Goal: Check status: Check status

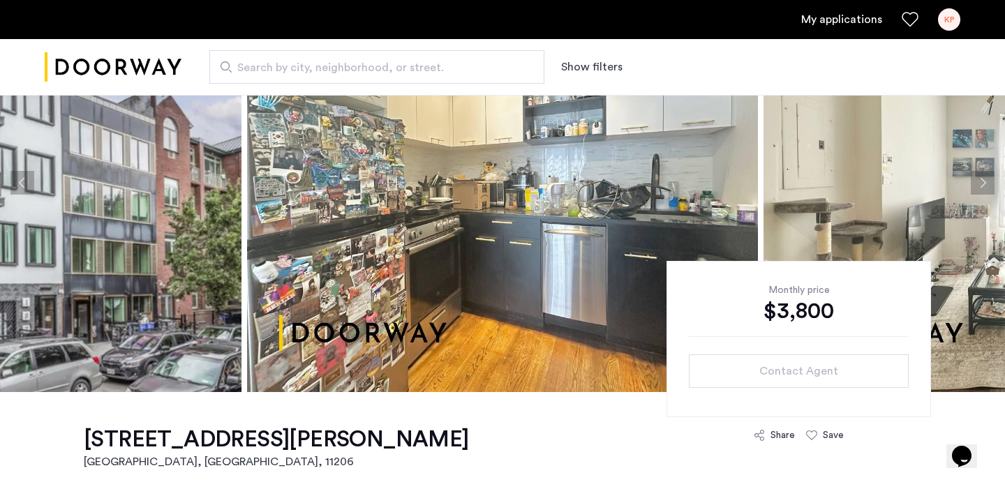
scroll to position [280, 0]
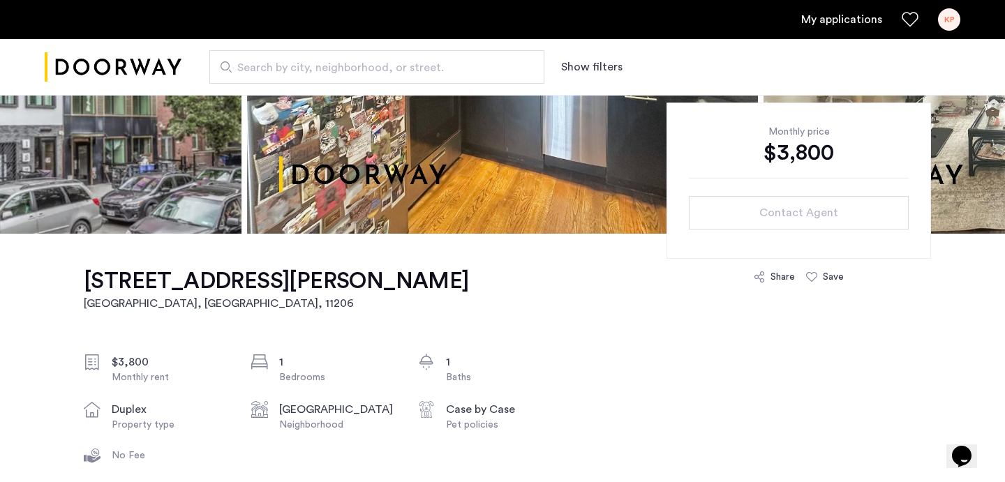
click at [182, 279] on h1 "187 Johnson Avenue, Unit 1F" at bounding box center [276, 281] width 385 height 28
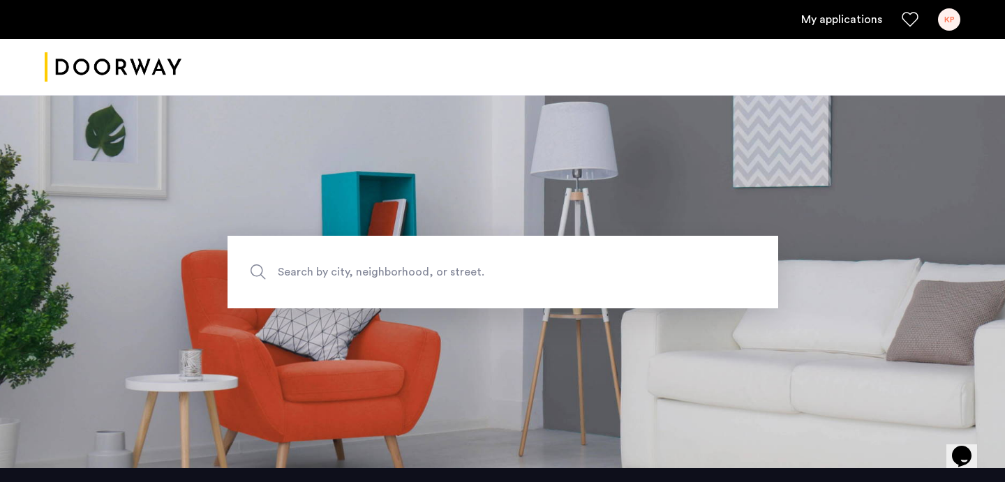
scroll to position [4, 0]
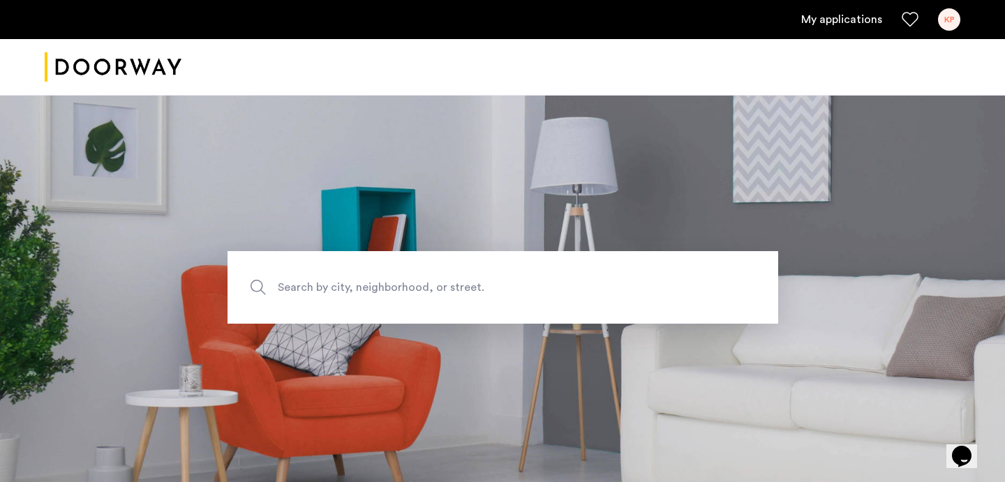
click at [853, 22] on link "My applications" at bounding box center [842, 19] width 81 height 17
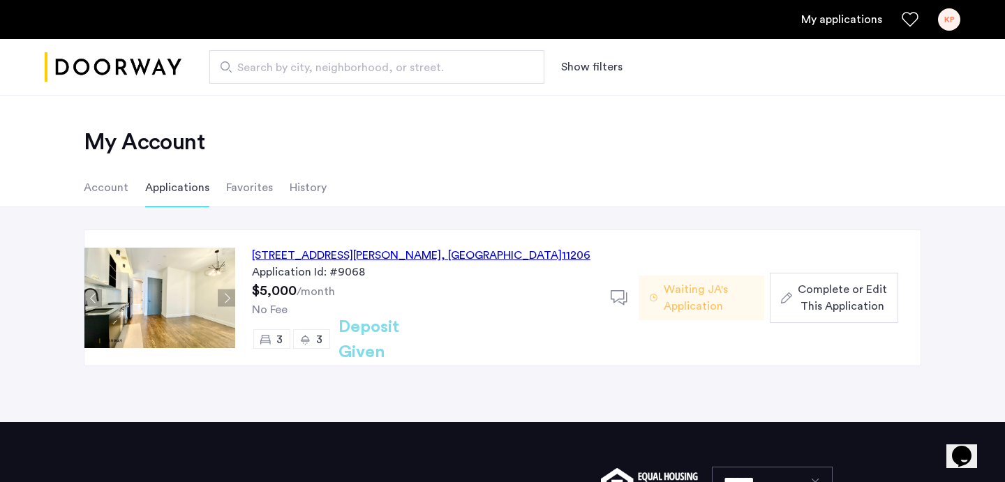
click at [618, 295] on icon at bounding box center [619, 298] width 17 height 17
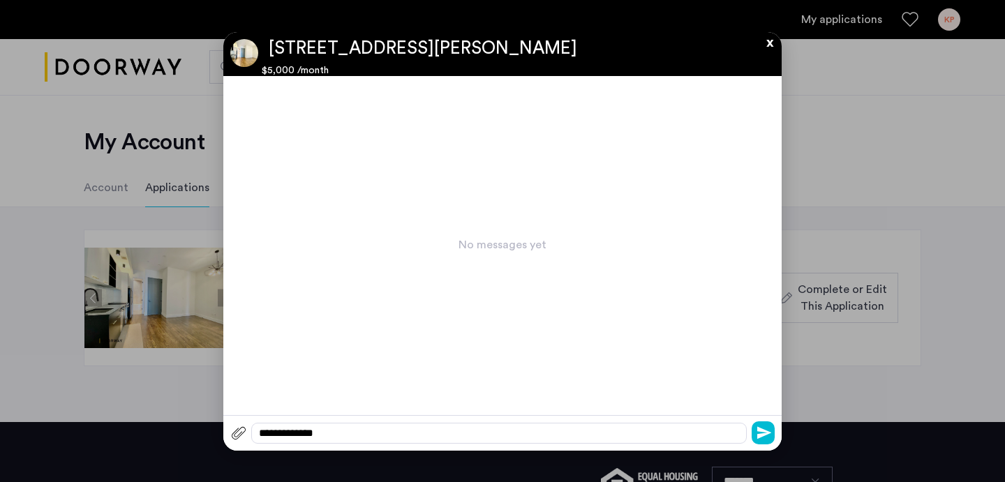
click at [765, 45] on button "x" at bounding box center [766, 39] width 21 height 15
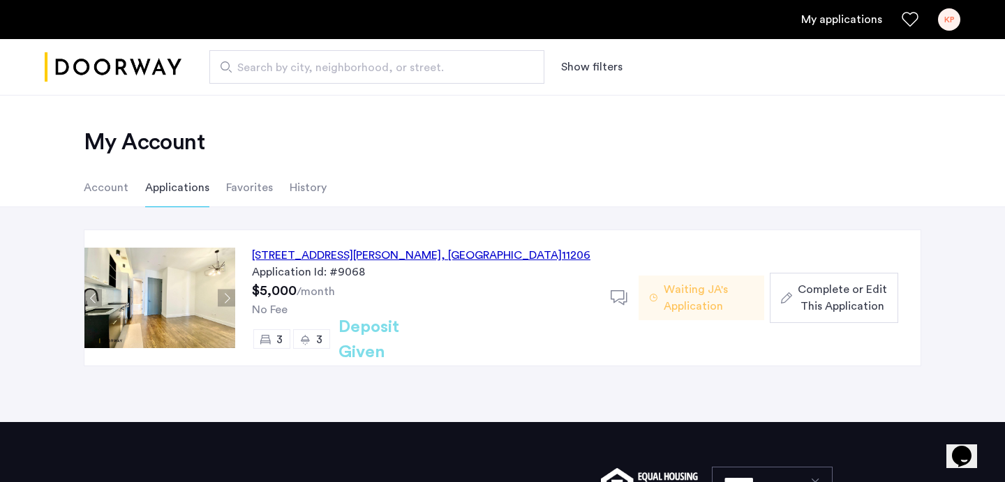
click at [404, 342] on h2 "Deposit Given" at bounding box center [394, 340] width 111 height 50
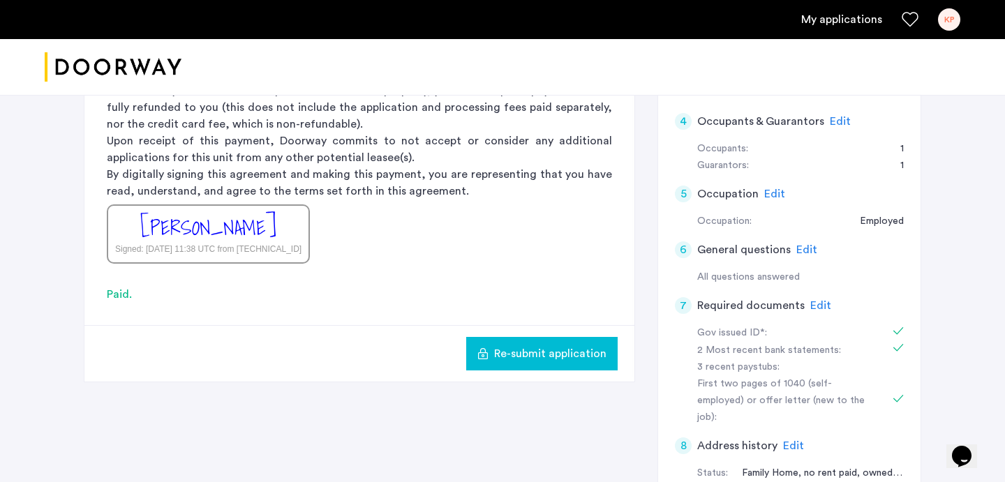
scroll to position [250, 0]
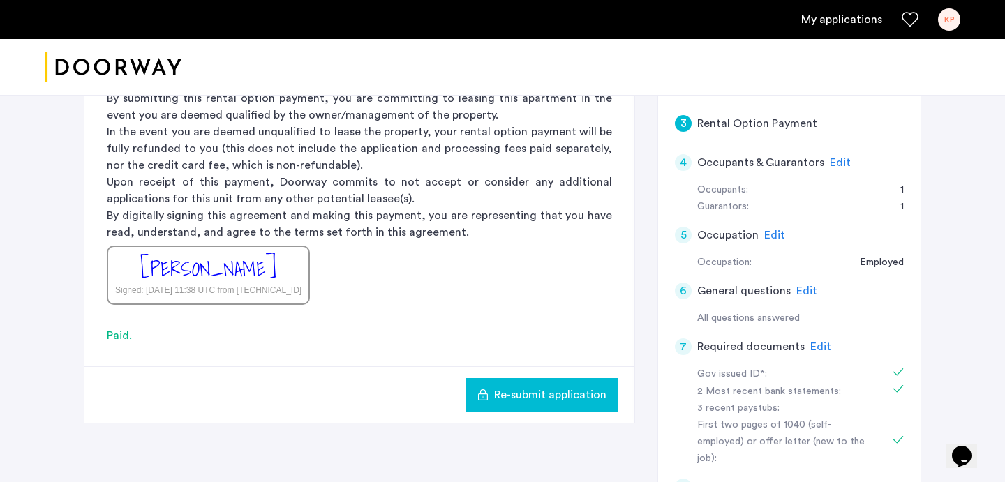
click at [838, 167] on span "Edit" at bounding box center [840, 162] width 21 height 11
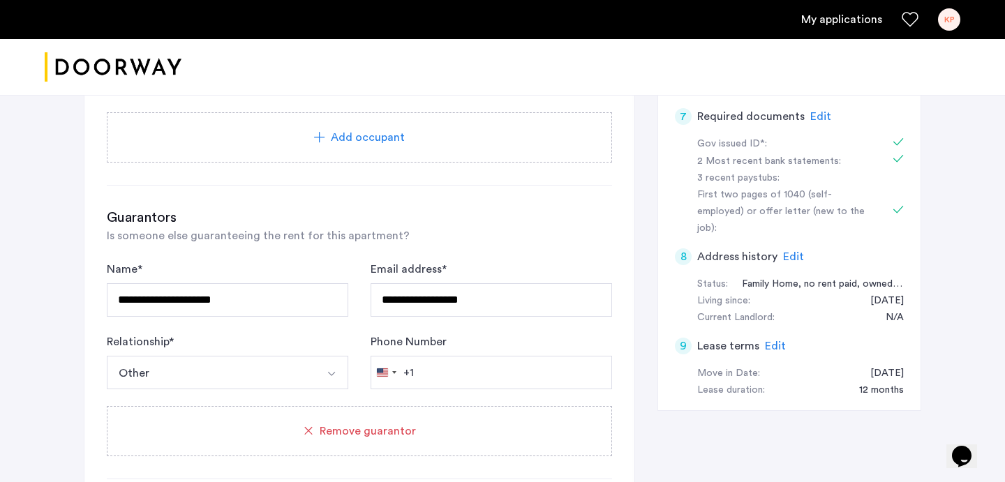
scroll to position [0, 0]
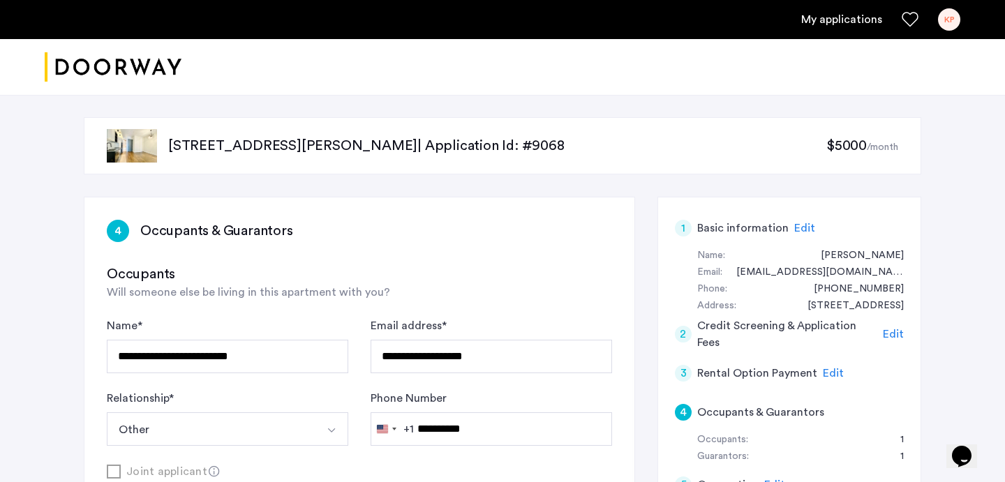
click at [860, 20] on link "My applications" at bounding box center [842, 19] width 81 height 17
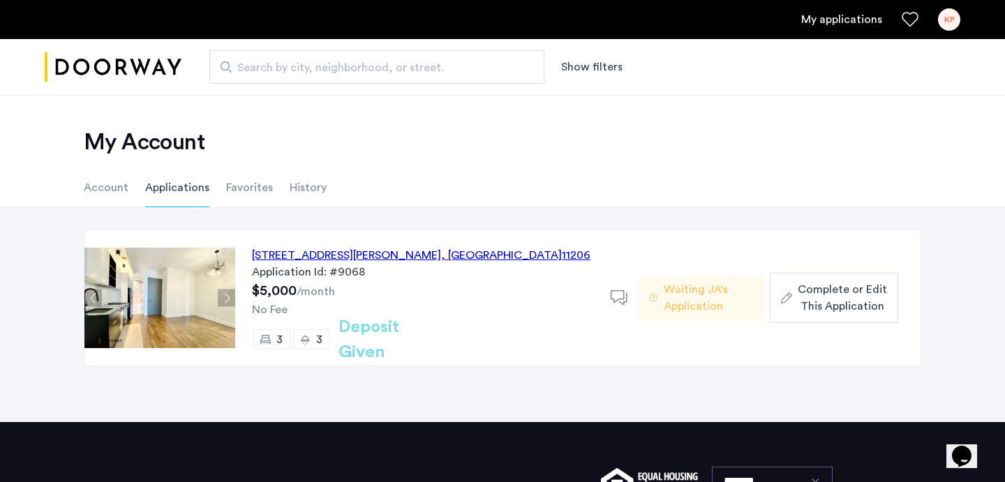
click at [328, 256] on div "187 Johnson Avenue, Unit 2B, Brooklyn , NY 11206" at bounding box center [421, 255] width 339 height 17
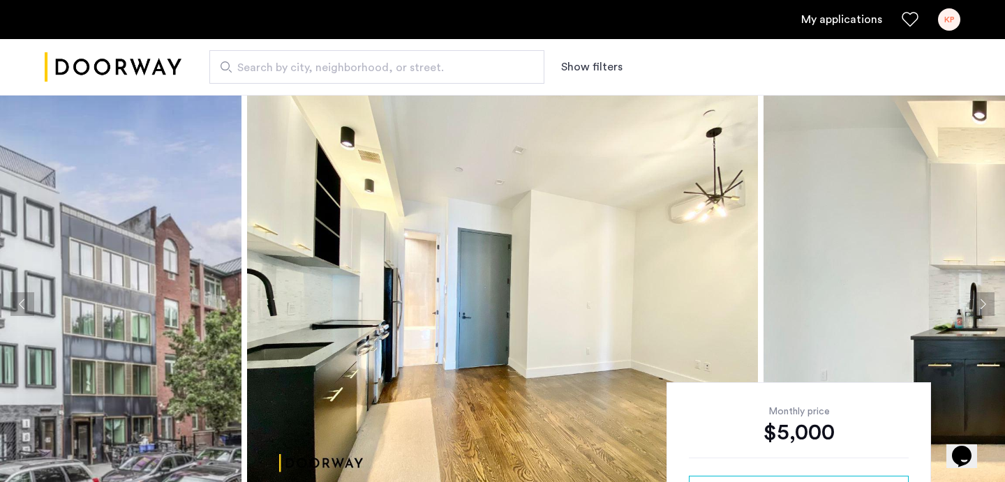
click at [987, 300] on button "Next apartment" at bounding box center [983, 305] width 24 height 24
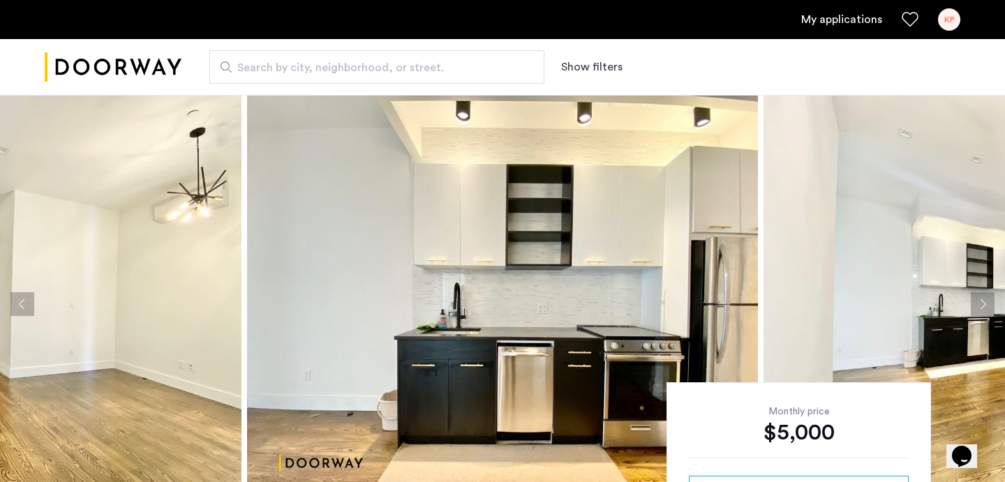
click at [17, 297] on button "Previous apartment" at bounding box center [22, 305] width 24 height 24
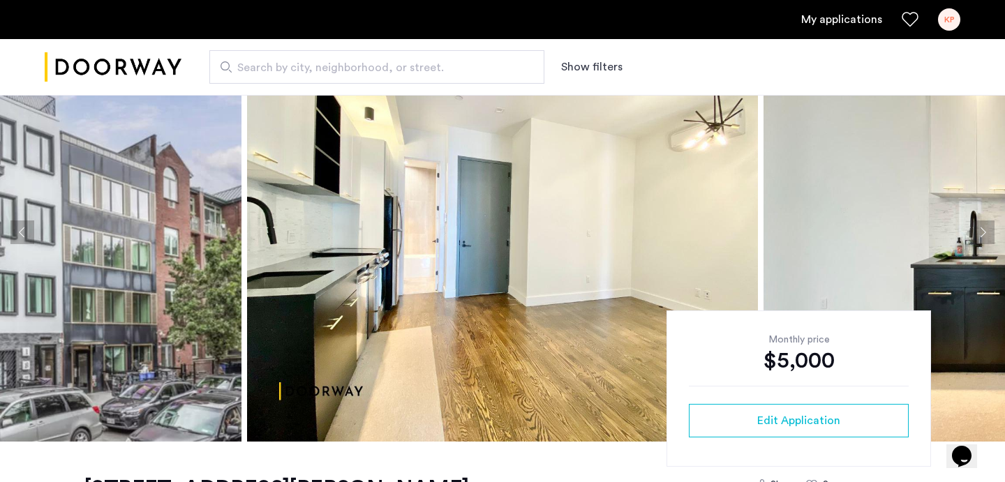
scroll to position [71, 0]
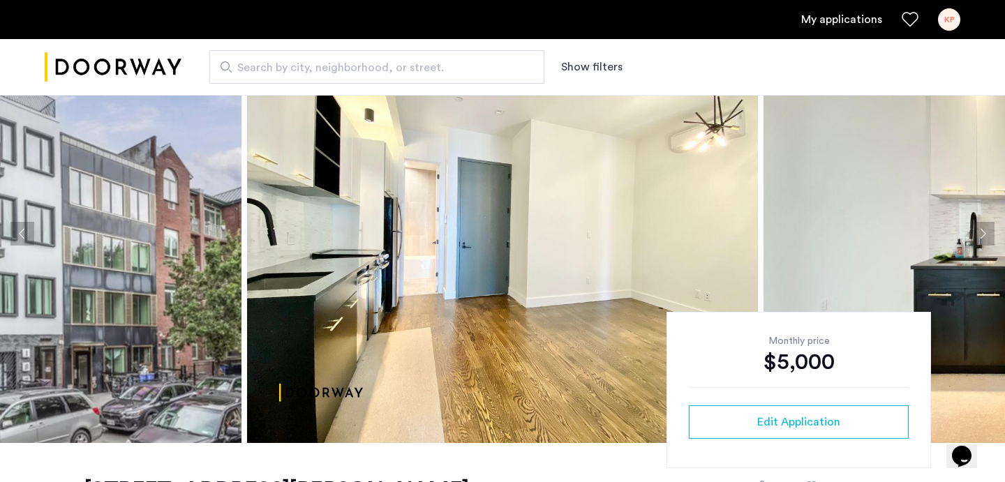
click at [985, 228] on button "Next apartment" at bounding box center [983, 234] width 24 height 24
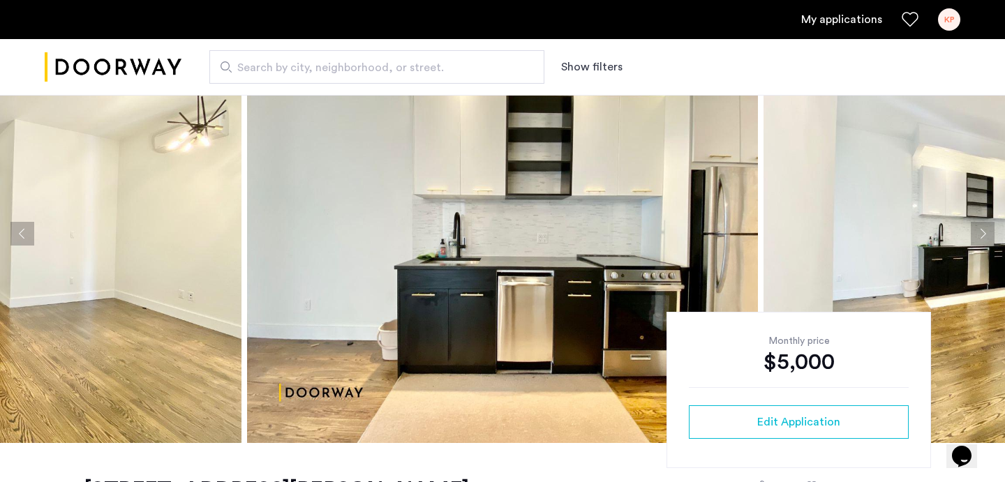
click at [985, 228] on button "Next apartment" at bounding box center [983, 234] width 24 height 24
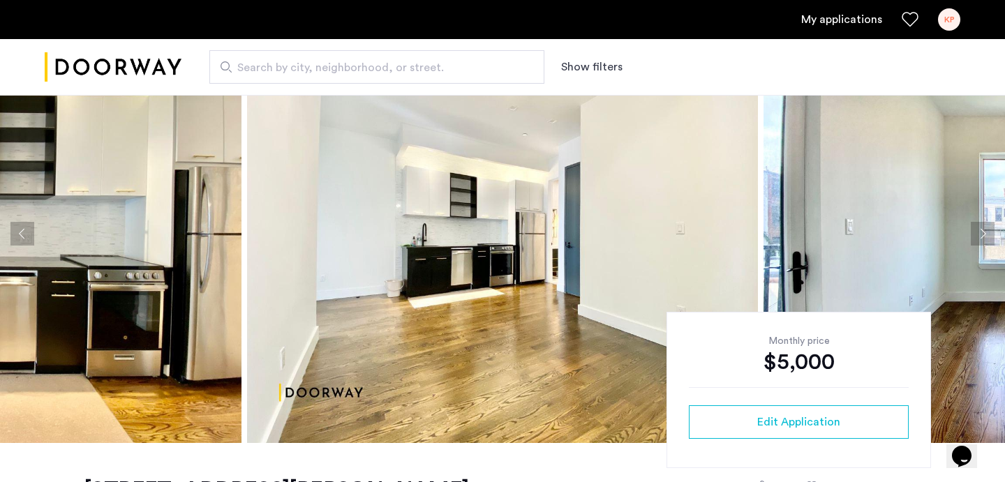
click at [985, 228] on button "Next apartment" at bounding box center [983, 234] width 24 height 24
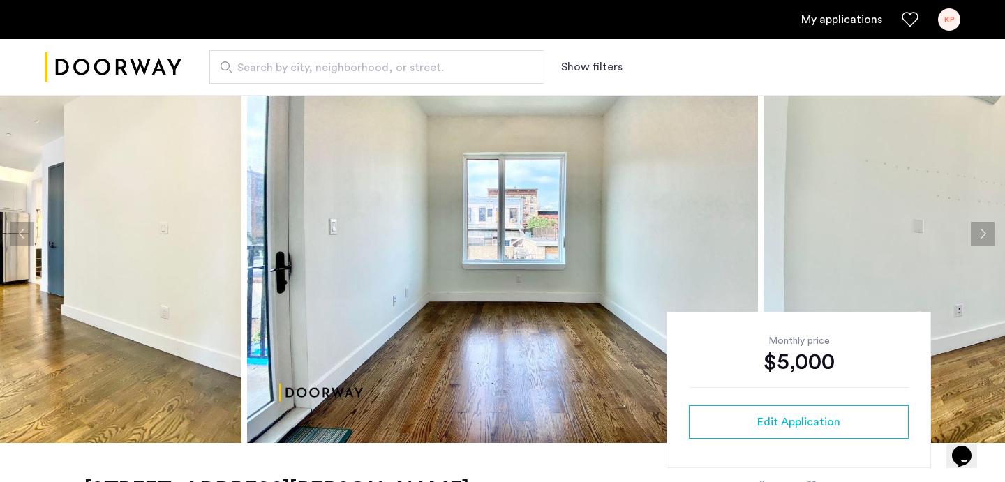
click at [985, 228] on button "Next apartment" at bounding box center [983, 234] width 24 height 24
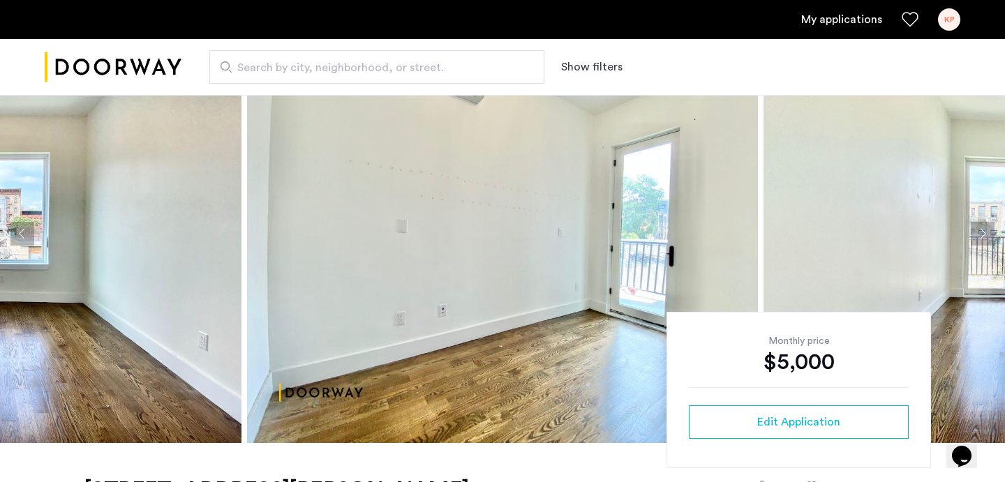
click at [985, 228] on button "Next apartment" at bounding box center [983, 234] width 24 height 24
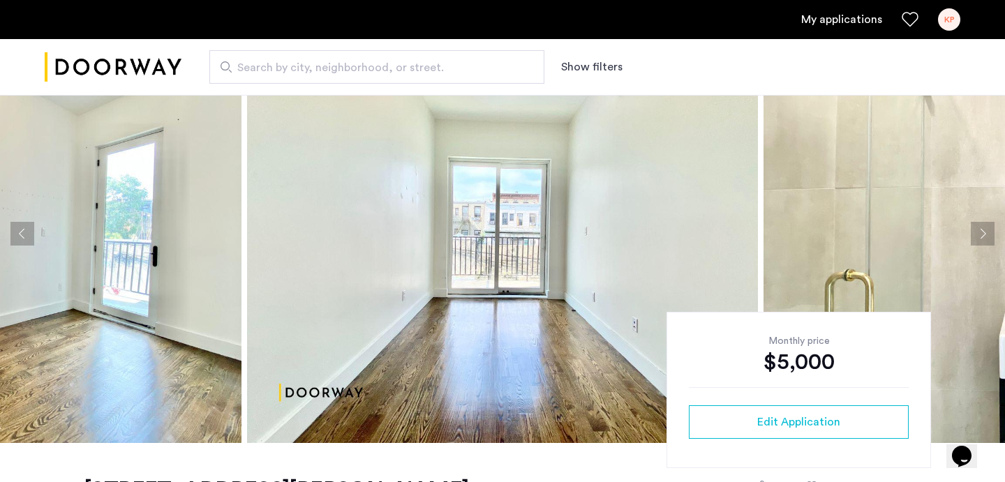
click at [985, 228] on button "Next apartment" at bounding box center [983, 234] width 24 height 24
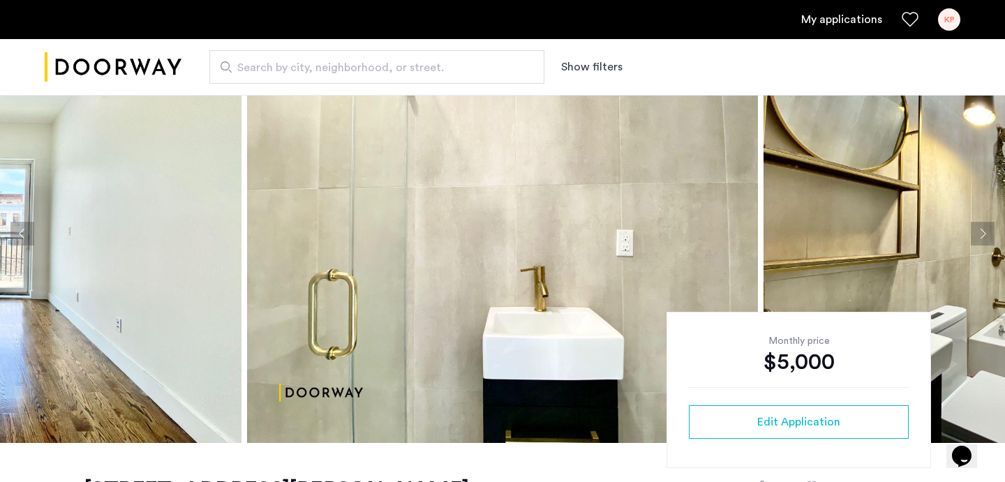
click at [985, 228] on button "Next apartment" at bounding box center [983, 234] width 24 height 24
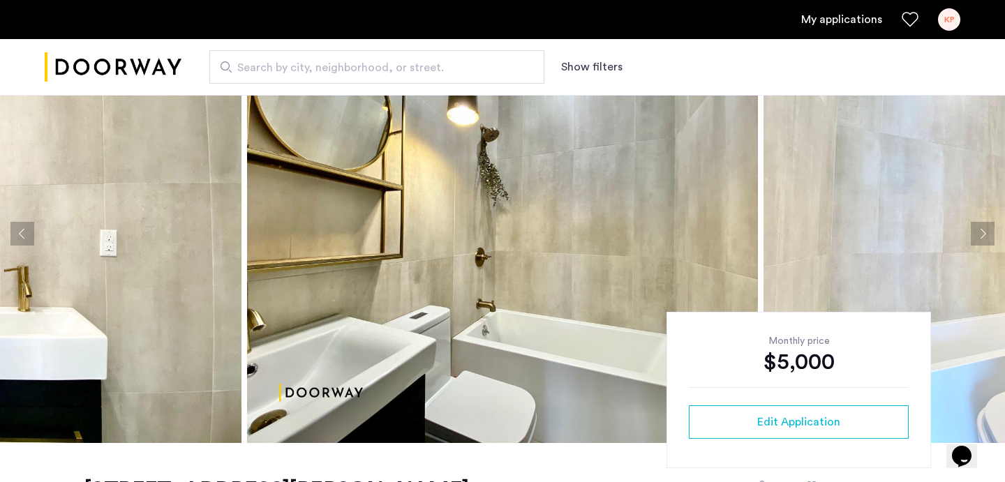
click at [985, 228] on button "Next apartment" at bounding box center [983, 234] width 24 height 24
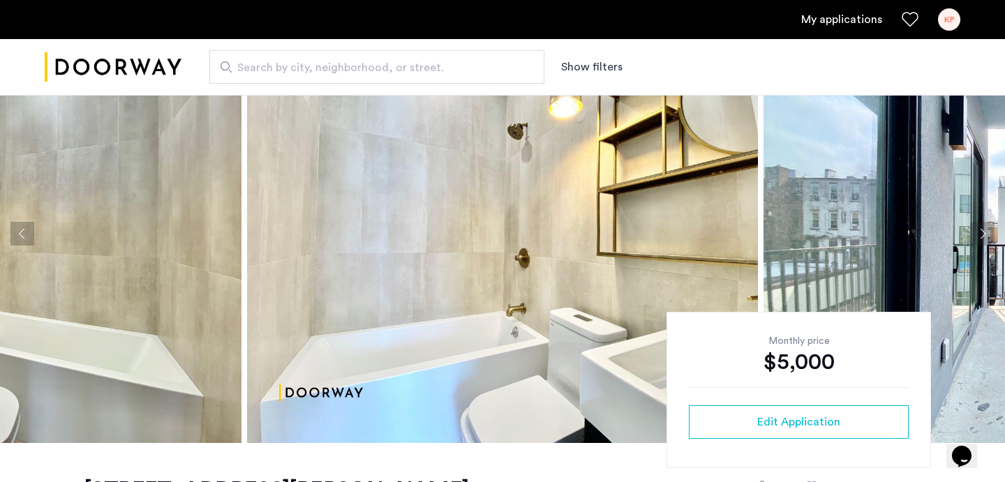
click at [985, 228] on button "Next apartment" at bounding box center [983, 234] width 24 height 24
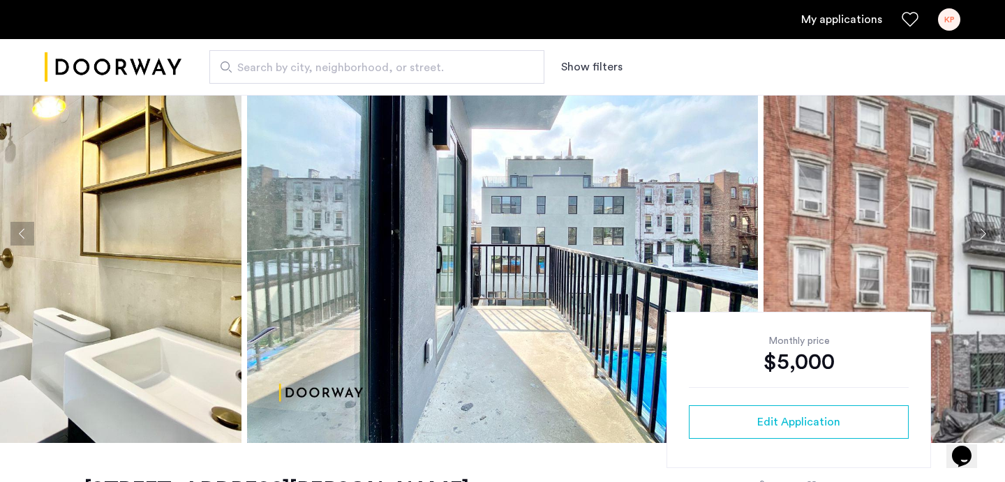
click at [985, 228] on button "Next apartment" at bounding box center [983, 234] width 24 height 24
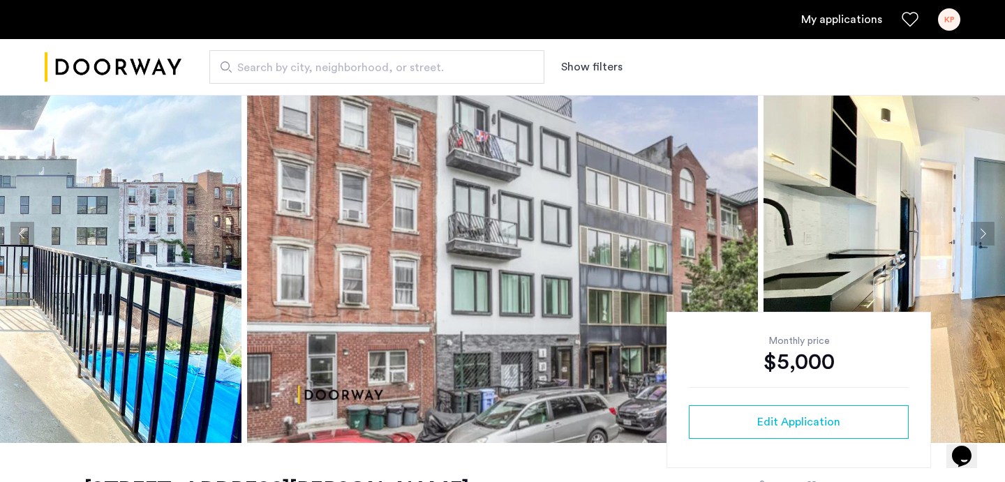
click at [985, 228] on button "Next apartment" at bounding box center [983, 234] width 24 height 24
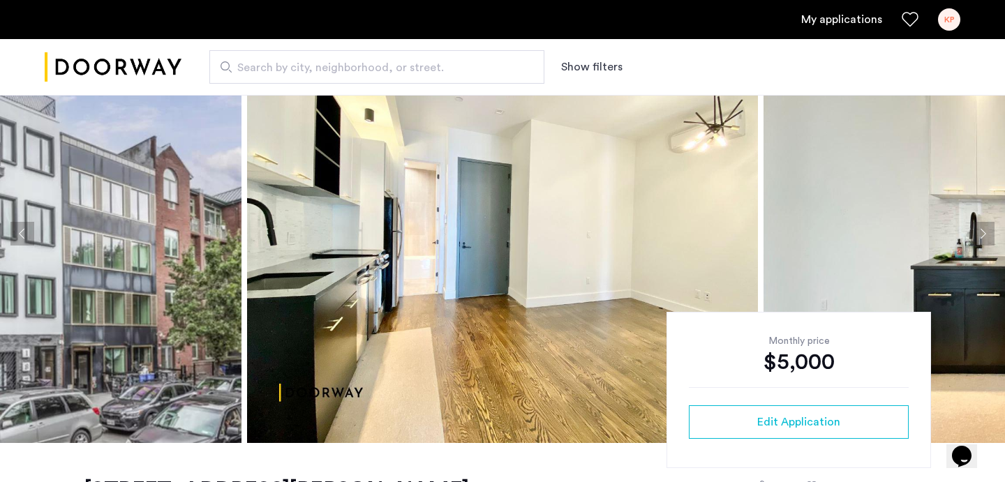
click at [985, 228] on button "Next apartment" at bounding box center [983, 234] width 24 height 24
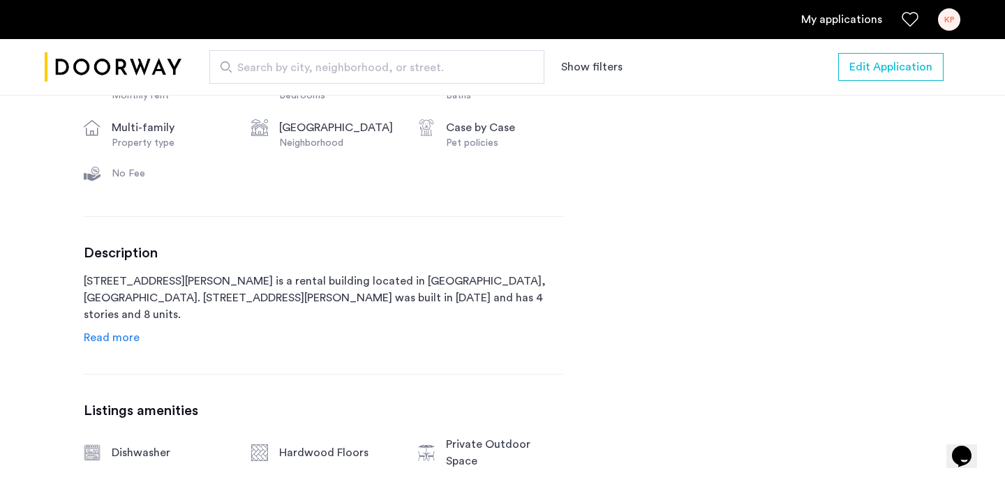
scroll to position [566, 0]
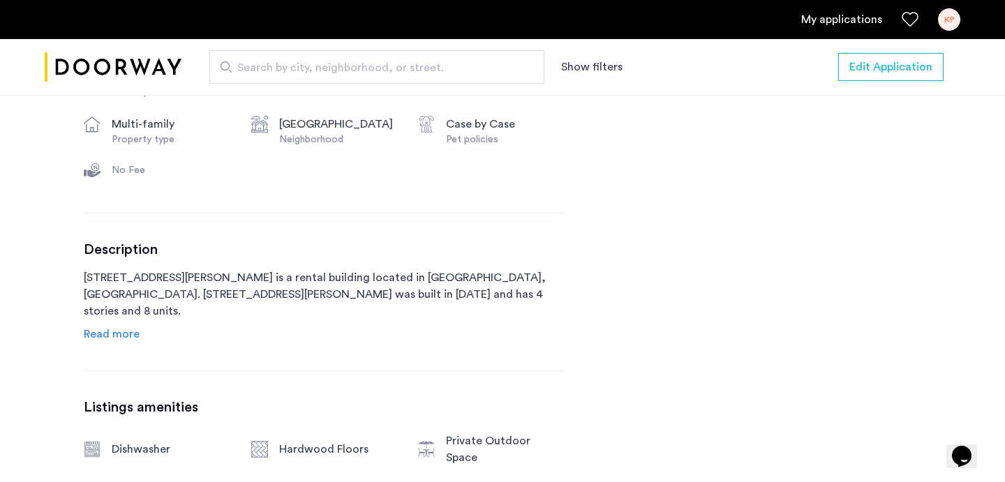
click at [117, 336] on span "Read more" at bounding box center [112, 334] width 56 height 11
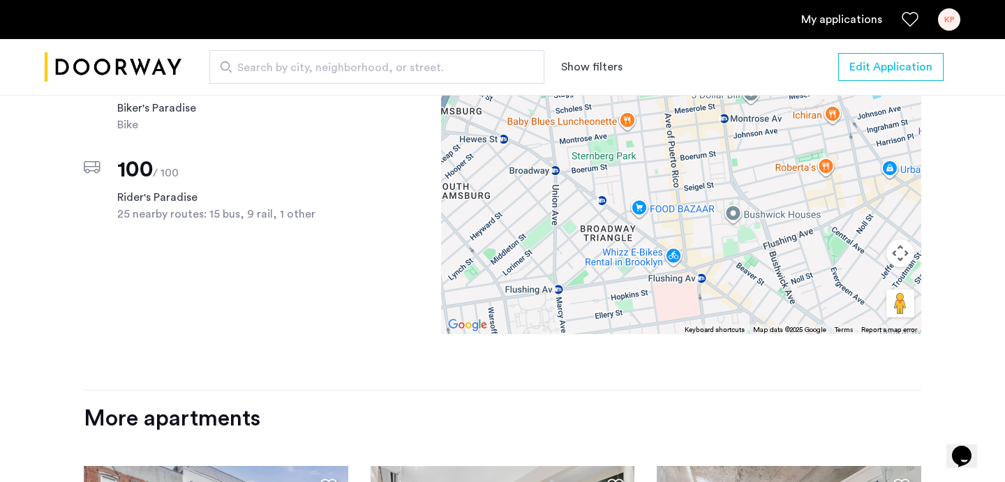
scroll to position [1329, 0]
